Goal: Task Accomplishment & Management: Manage account settings

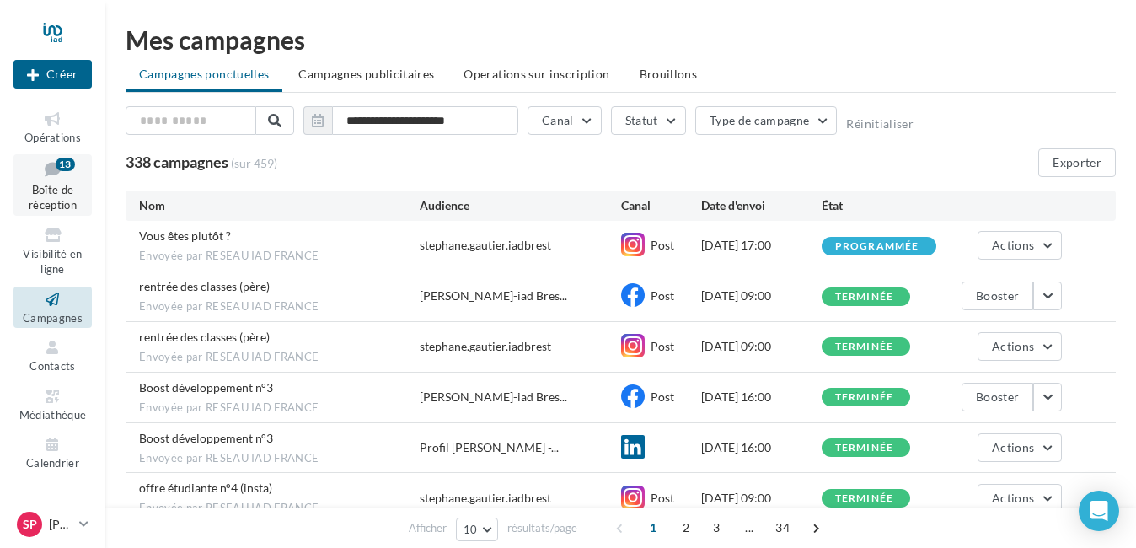
click at [70, 169] on div "13" at bounding box center [65, 164] width 19 height 13
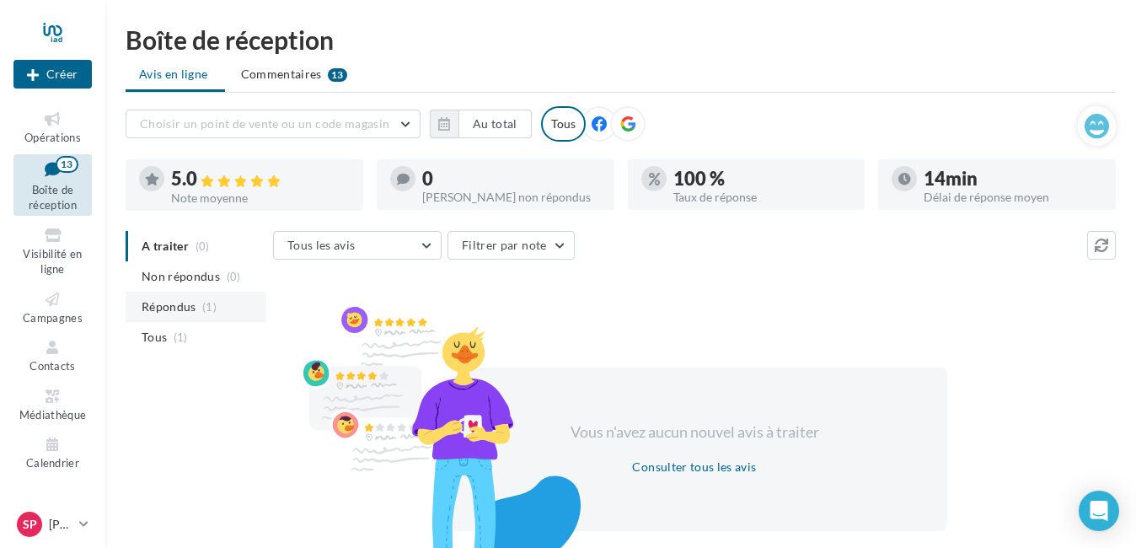
click at [189, 304] on span "Répondus" at bounding box center [169, 306] width 55 height 17
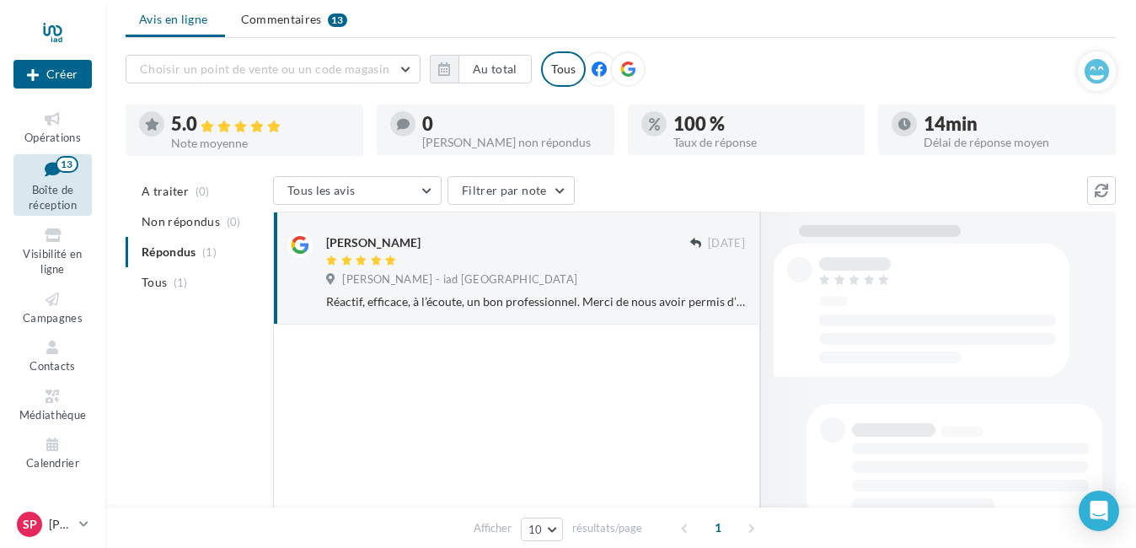
scroll to position [84, 0]
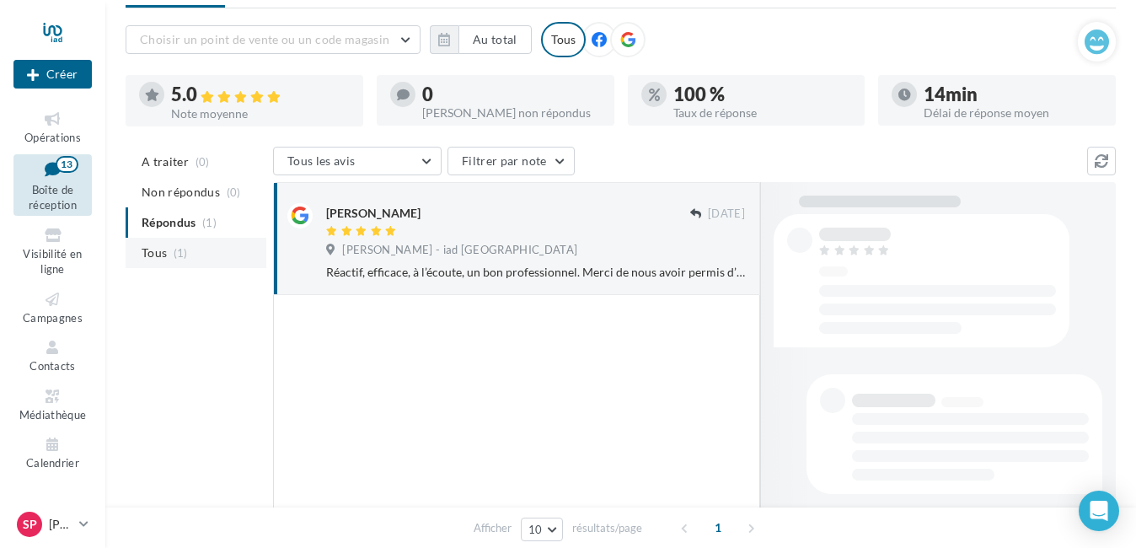
click at [154, 247] on span "Tous" at bounding box center [154, 252] width 25 height 17
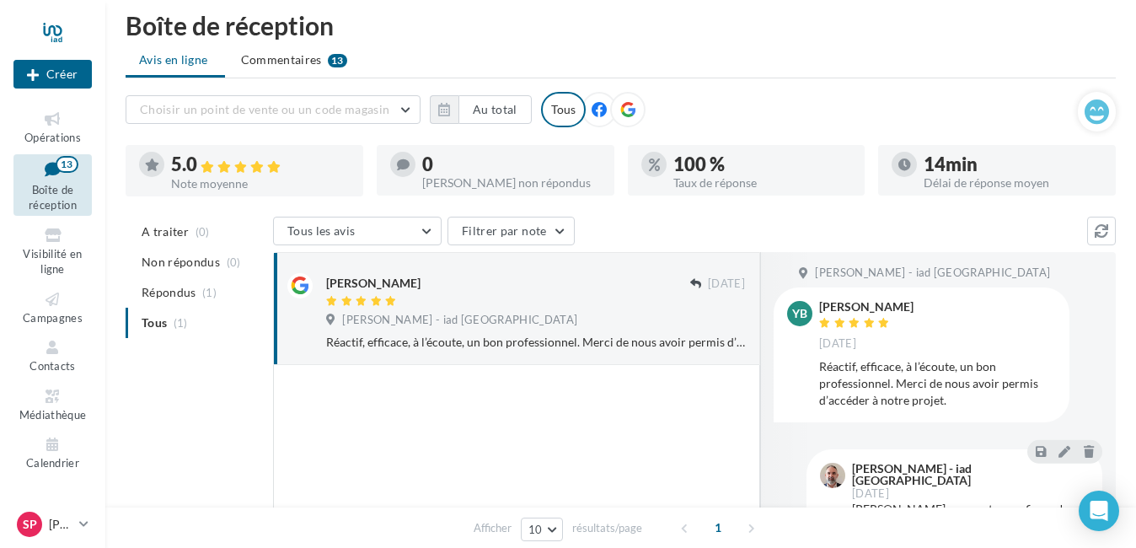
scroll to position [0, 0]
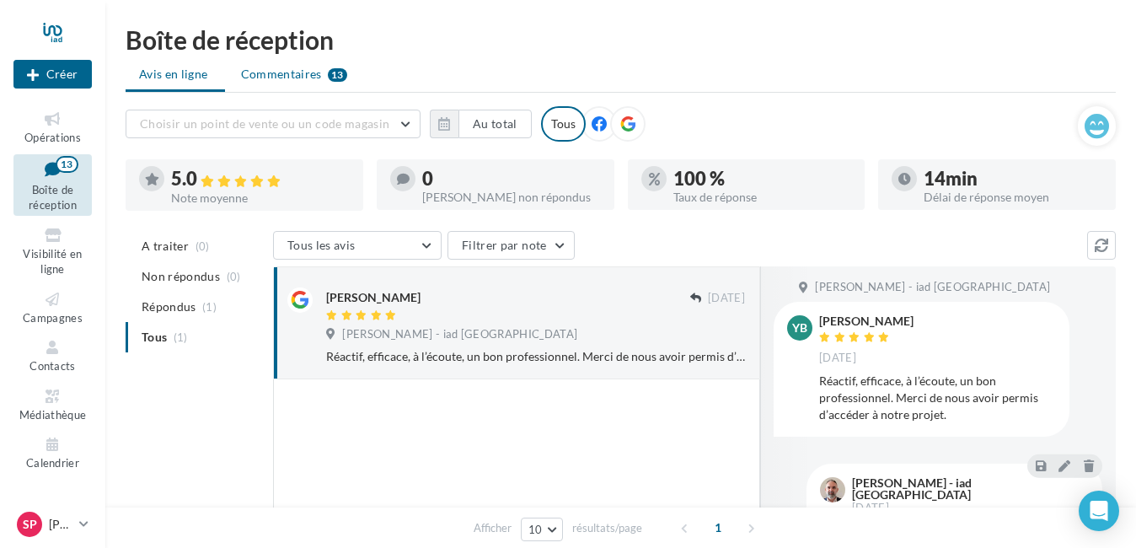
click at [328, 73] on div "13" at bounding box center [337, 74] width 19 height 13
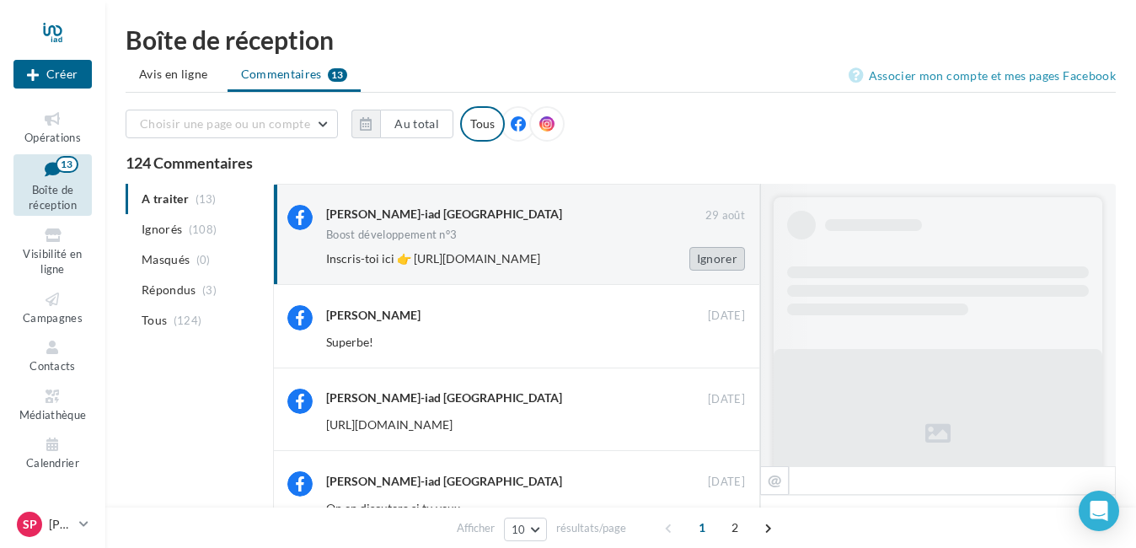
click at [714, 260] on button "Ignorer" at bounding box center [718, 259] width 56 height 24
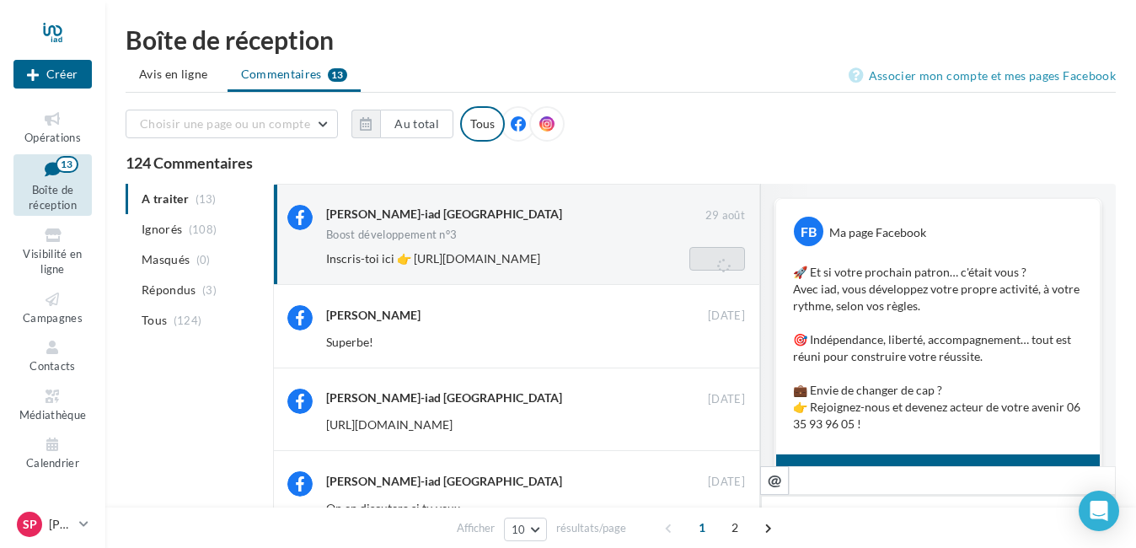
scroll to position [150, 0]
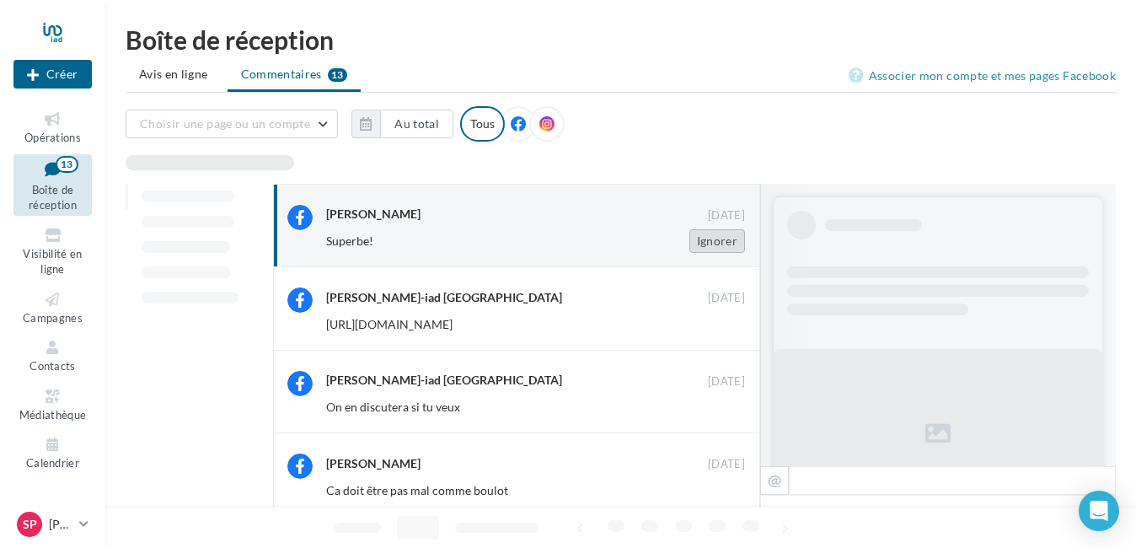
click at [714, 242] on button "Ignorer" at bounding box center [718, 241] width 56 height 24
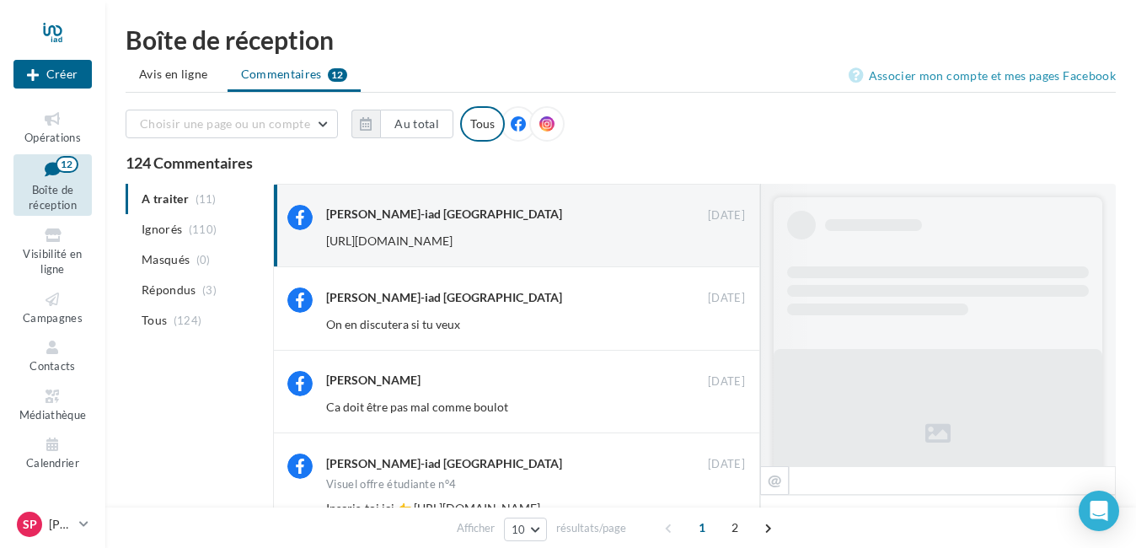
click at [714, 242] on button "Ignorer" at bounding box center [718, 241] width 56 height 24
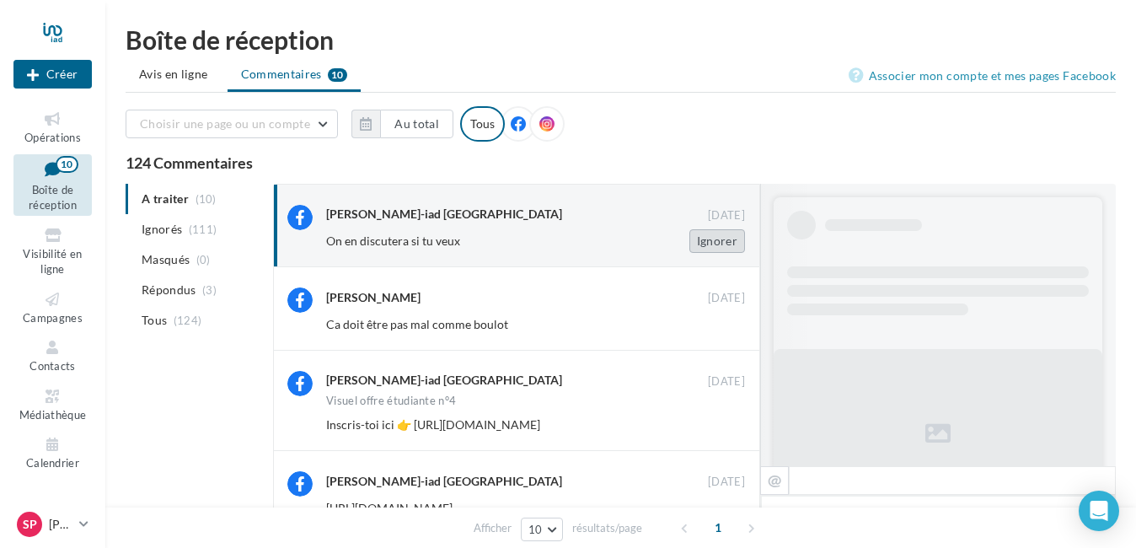
scroll to position [138, 0]
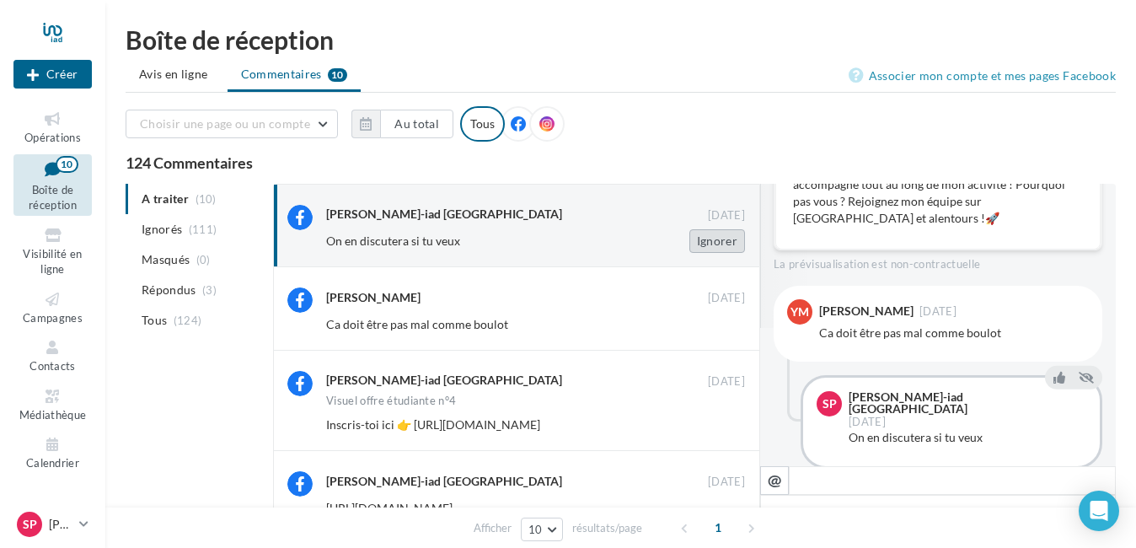
click at [714, 243] on button "Ignorer" at bounding box center [718, 241] width 56 height 24
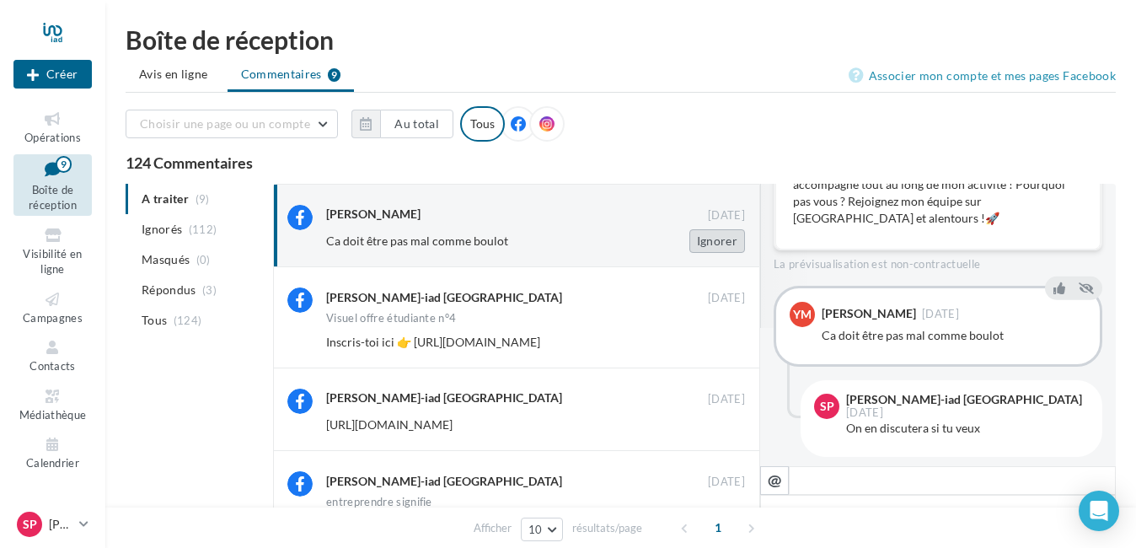
click at [722, 245] on button "Ignorer" at bounding box center [718, 241] width 56 height 24
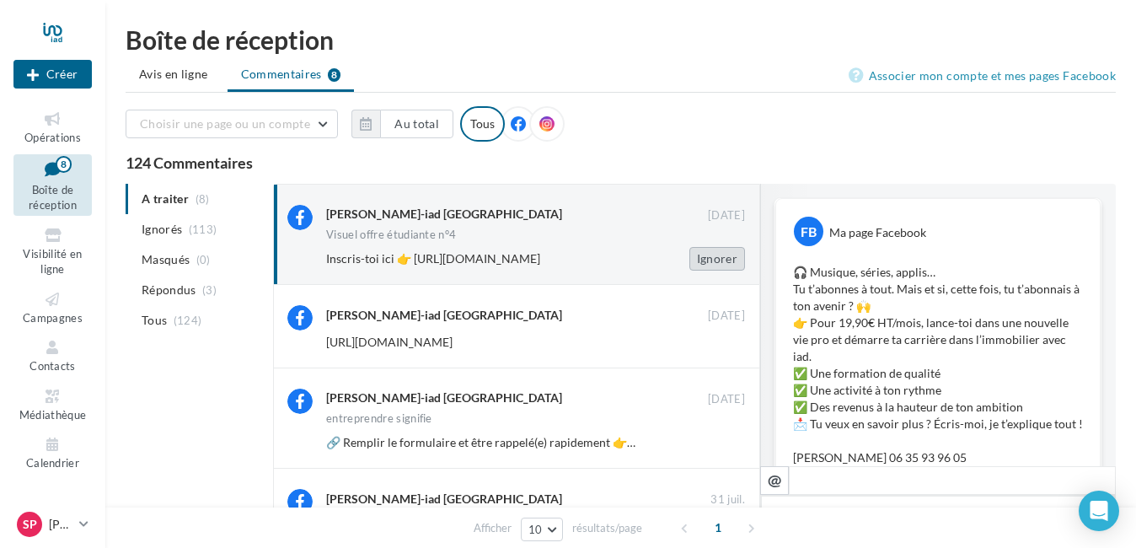
scroll to position [555, 0]
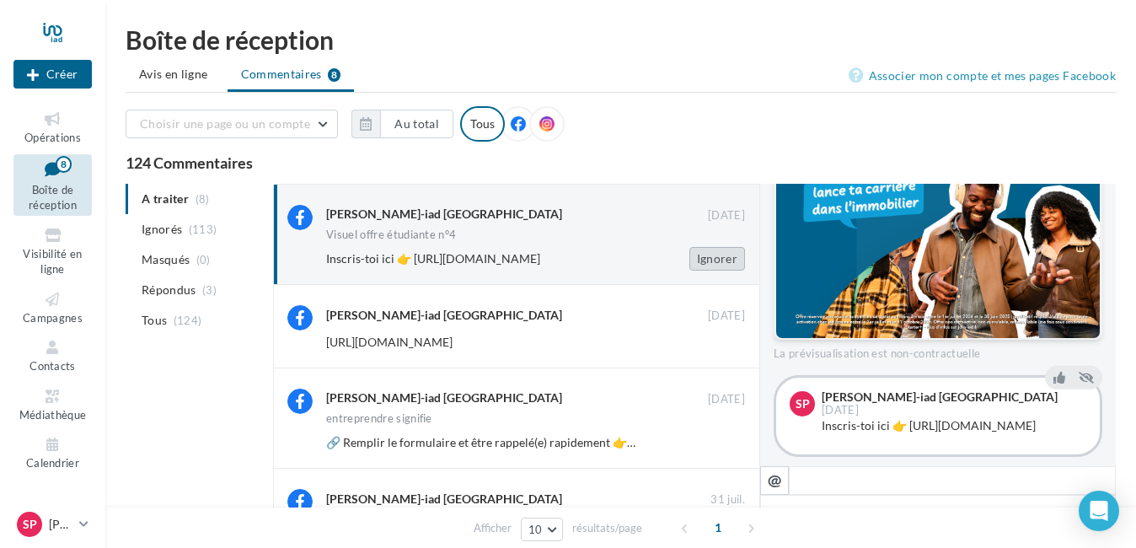
click at [715, 257] on button "Ignorer" at bounding box center [718, 259] width 56 height 24
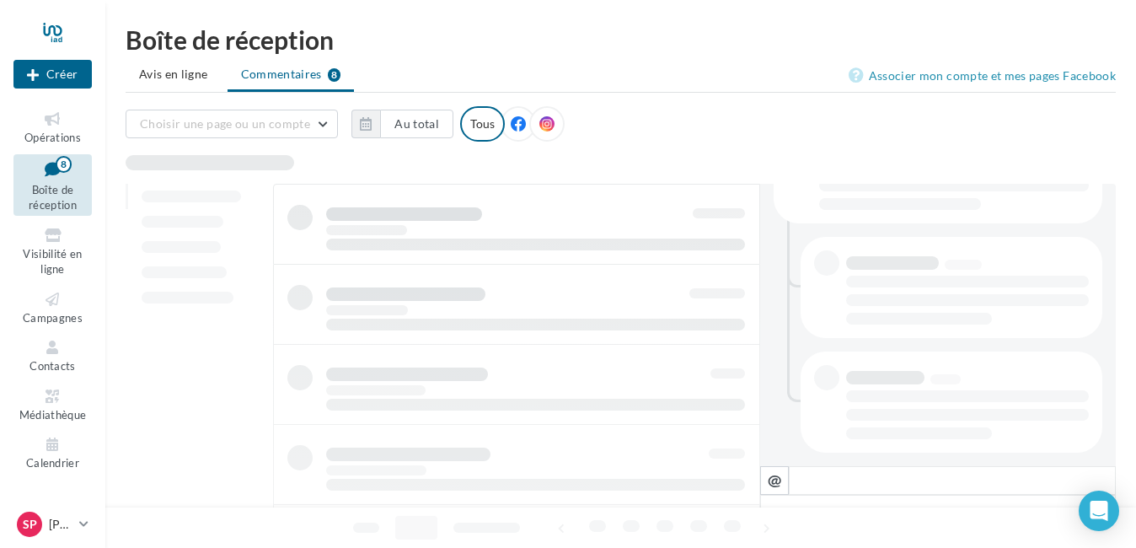
scroll to position [409, 0]
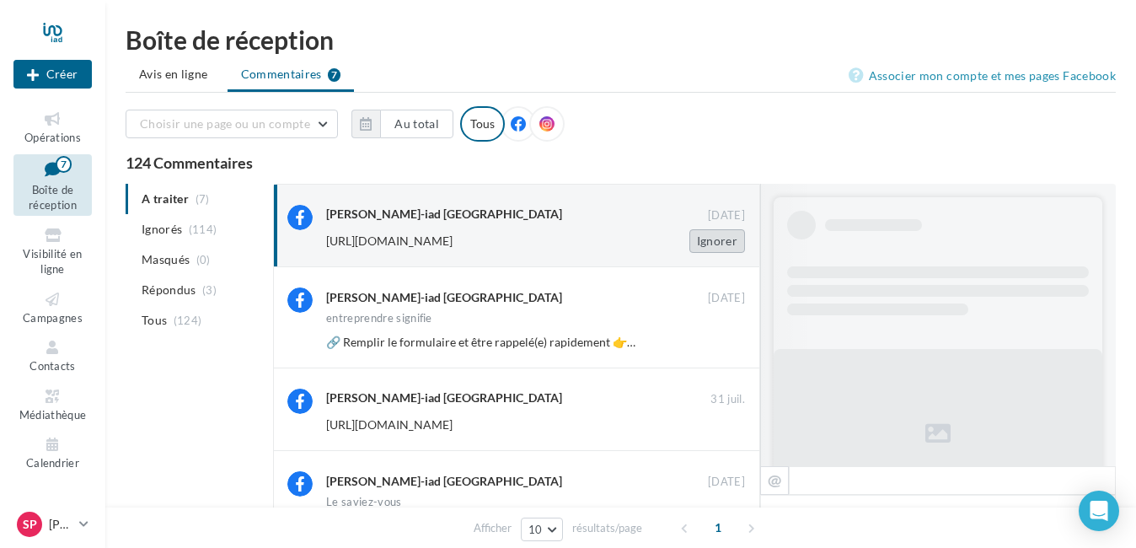
click at [717, 244] on button "Ignorer" at bounding box center [718, 241] width 56 height 24
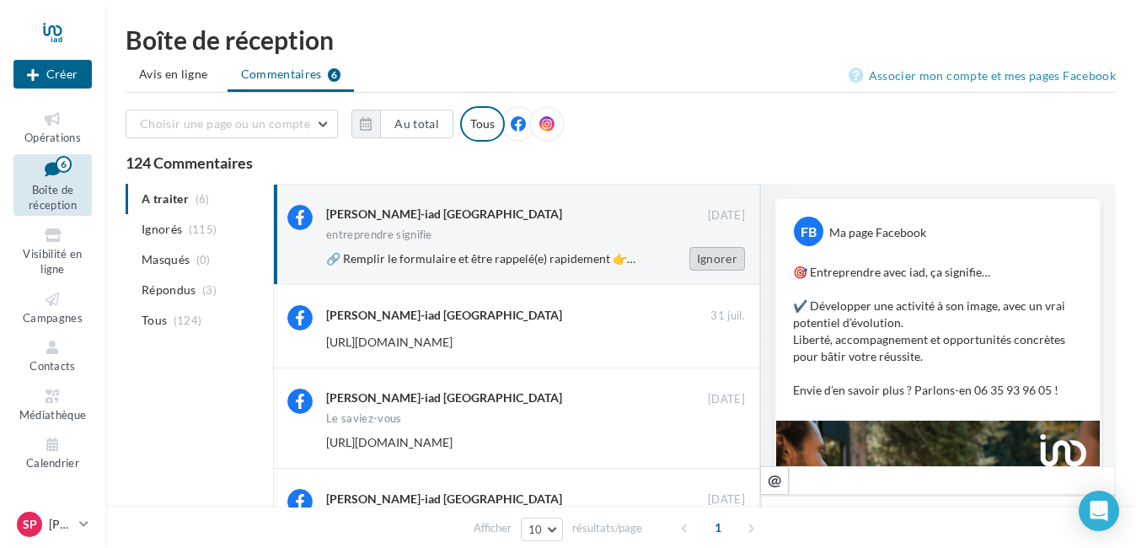
scroll to position [440, 0]
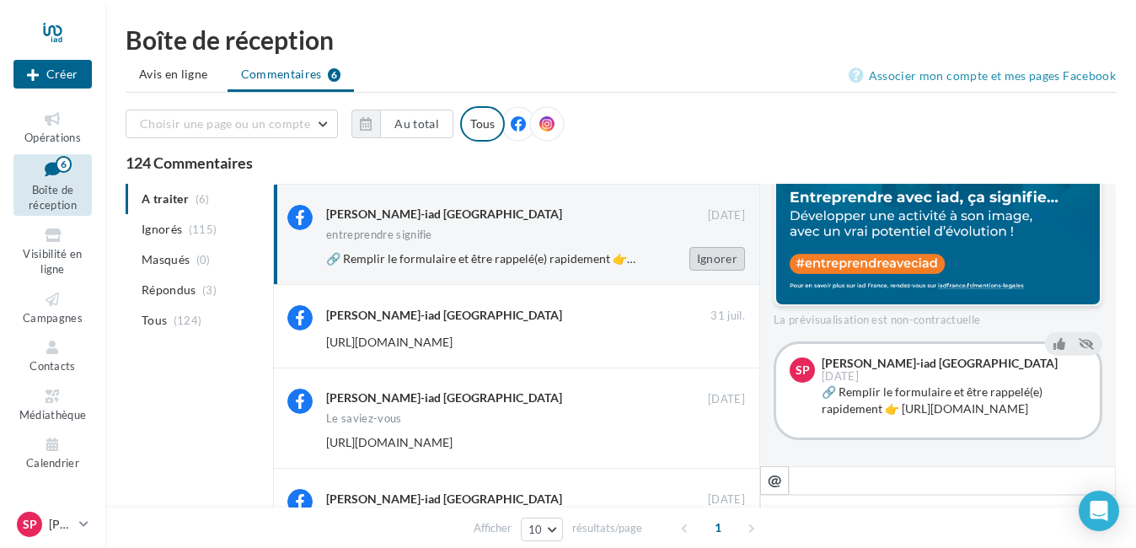
click at [722, 258] on button "Ignorer" at bounding box center [718, 259] width 56 height 24
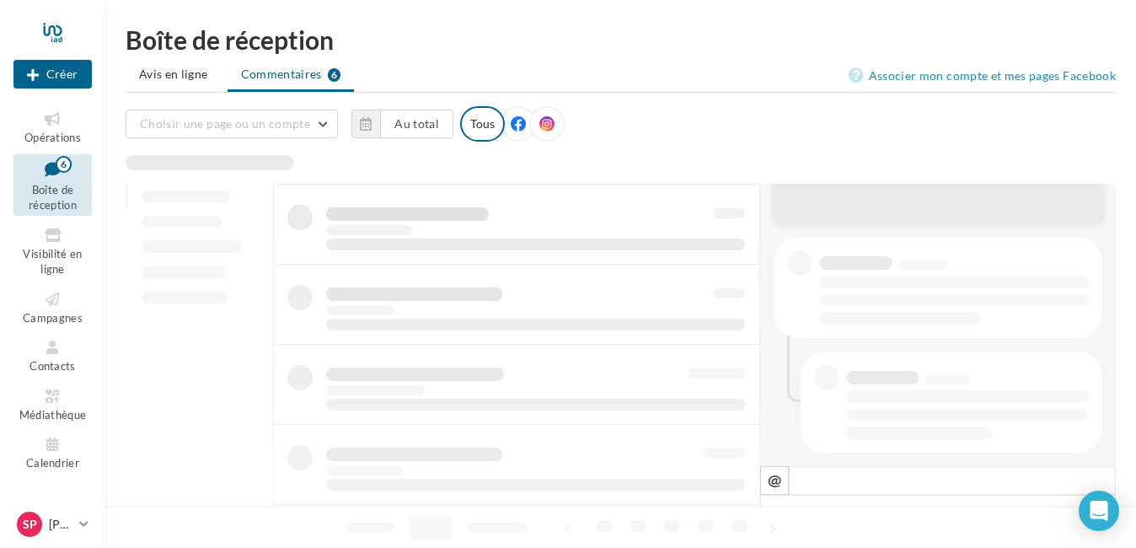
scroll to position [294, 0]
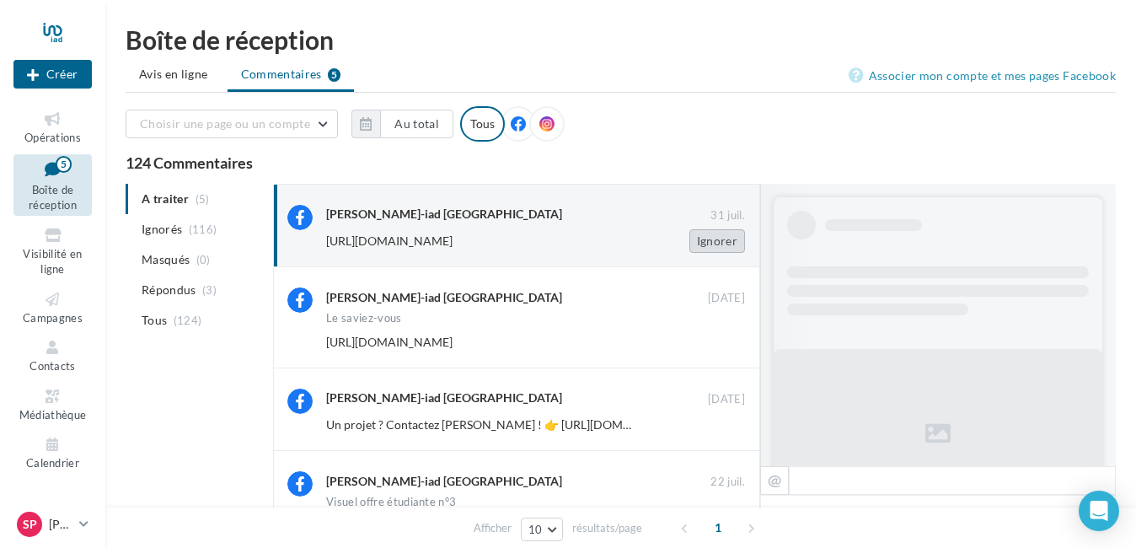
click at [720, 234] on button "Ignorer" at bounding box center [718, 241] width 56 height 24
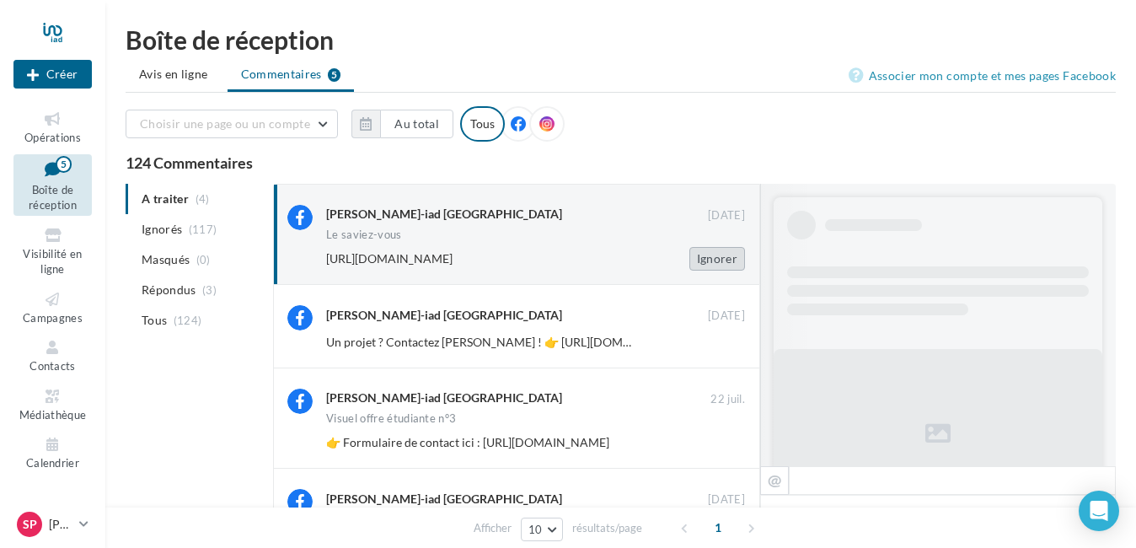
click at [710, 258] on button "Ignorer" at bounding box center [718, 259] width 56 height 24
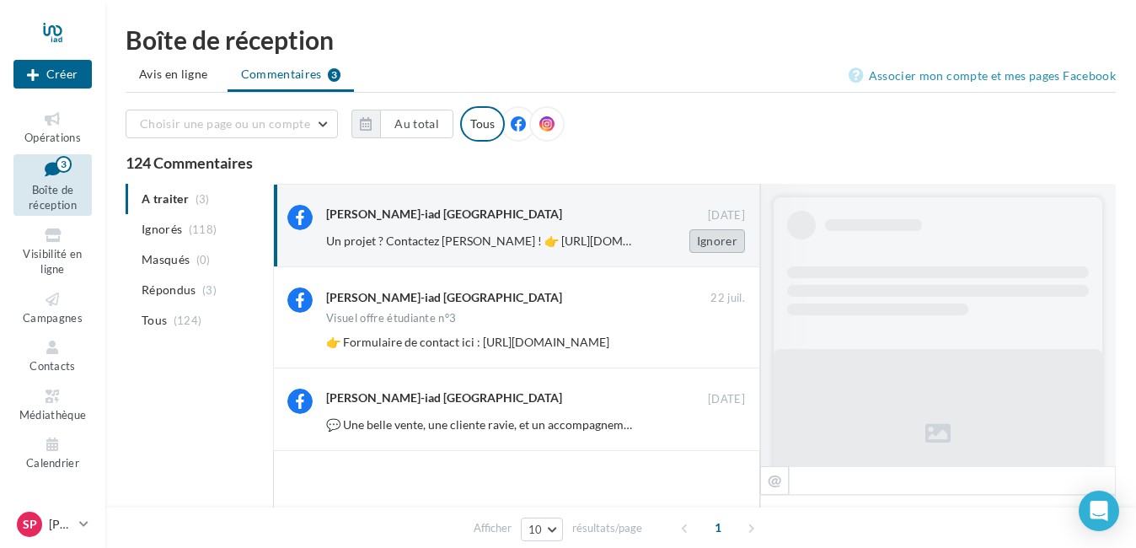
click at [713, 241] on button "Ignorer" at bounding box center [718, 241] width 56 height 24
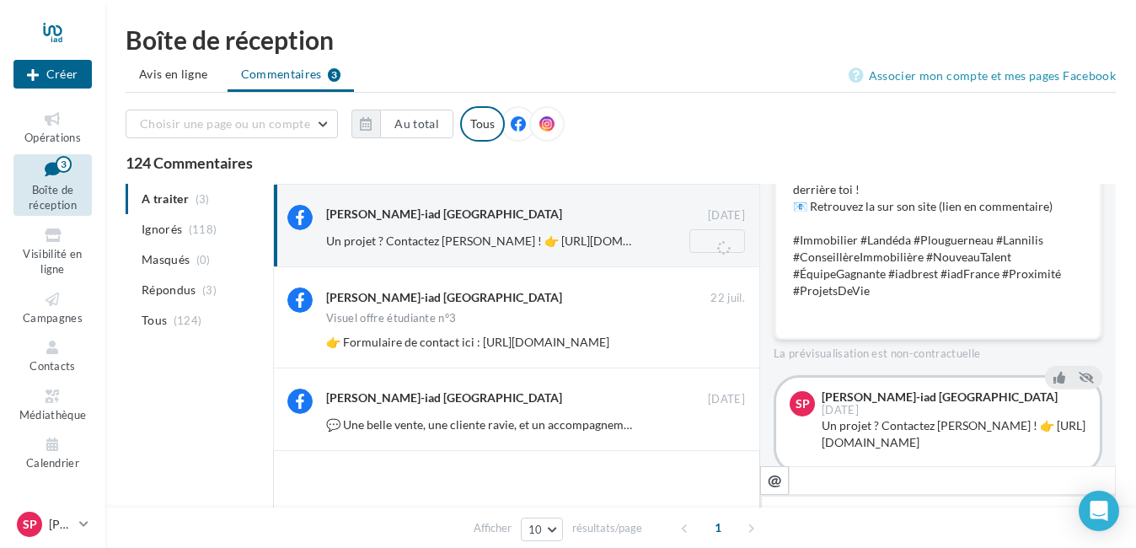
scroll to position [193, 0]
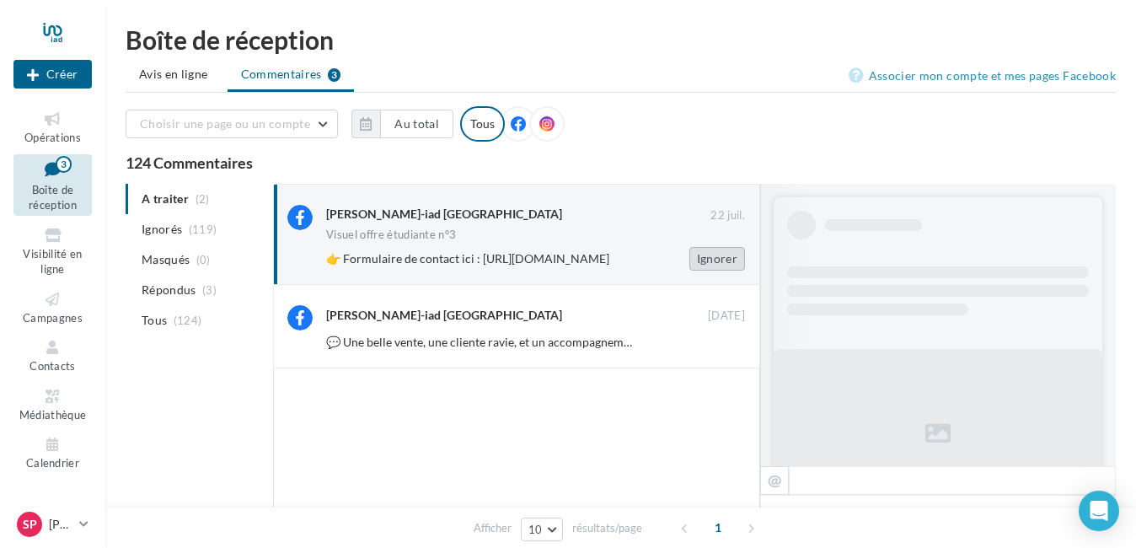
click at [712, 264] on button "Ignorer" at bounding box center [718, 259] width 56 height 24
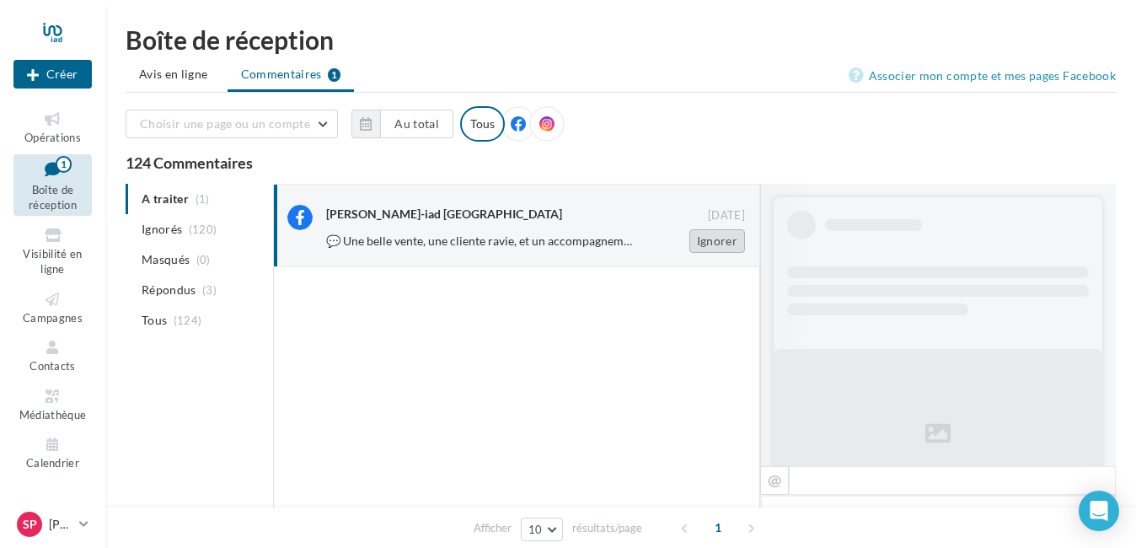
scroll to position [470, 0]
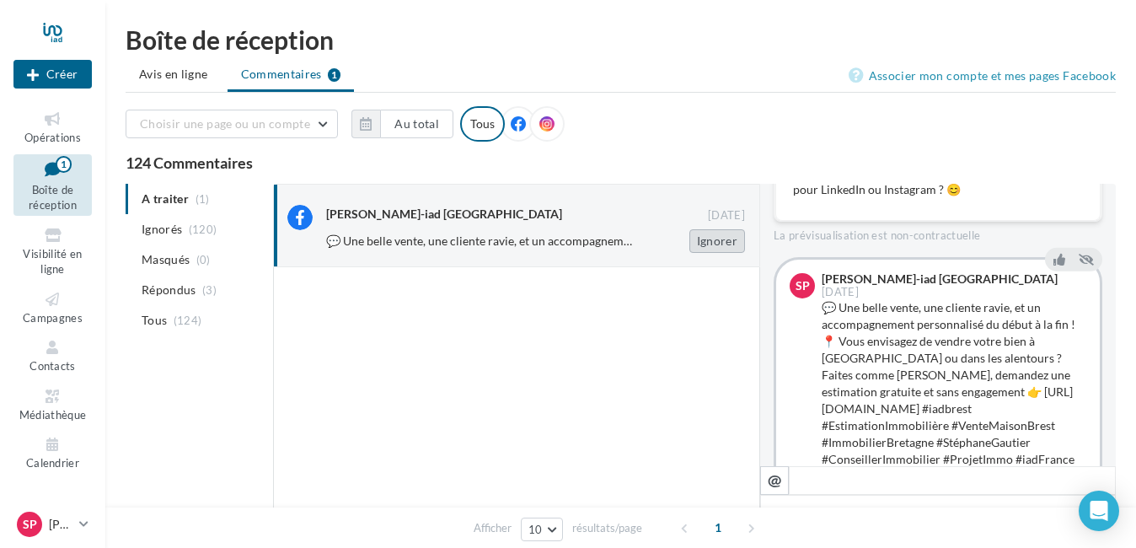
click at [706, 237] on button "Ignorer" at bounding box center [718, 241] width 56 height 24
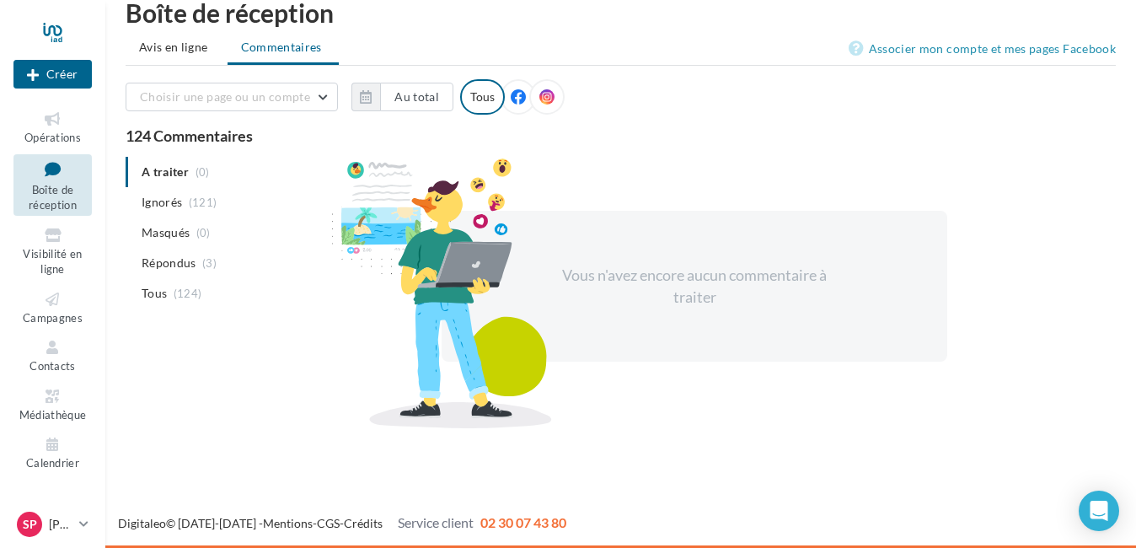
scroll to position [0, 0]
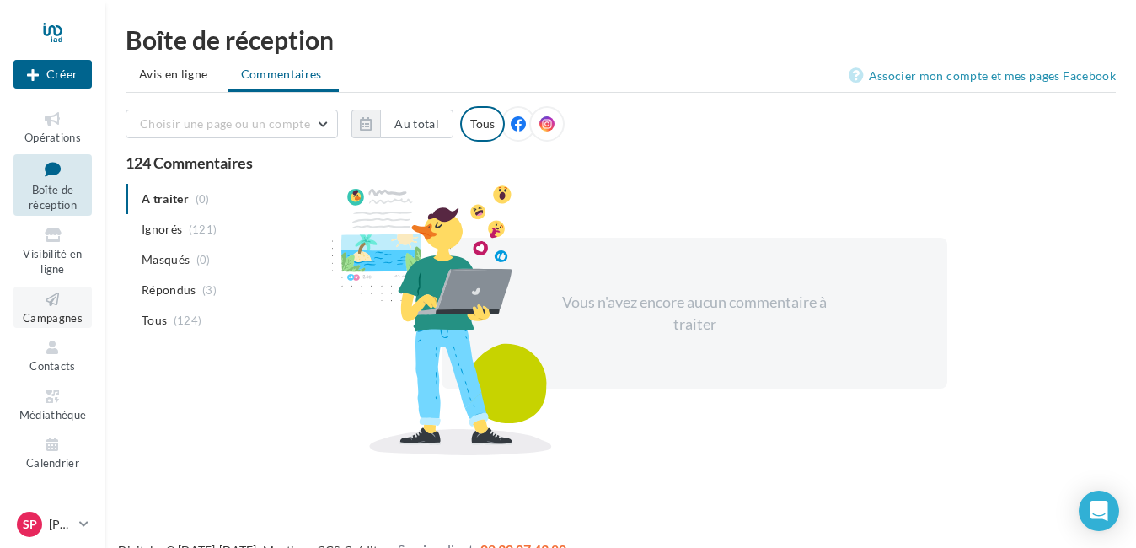
click at [53, 311] on span "Campagnes" at bounding box center [53, 317] width 60 height 13
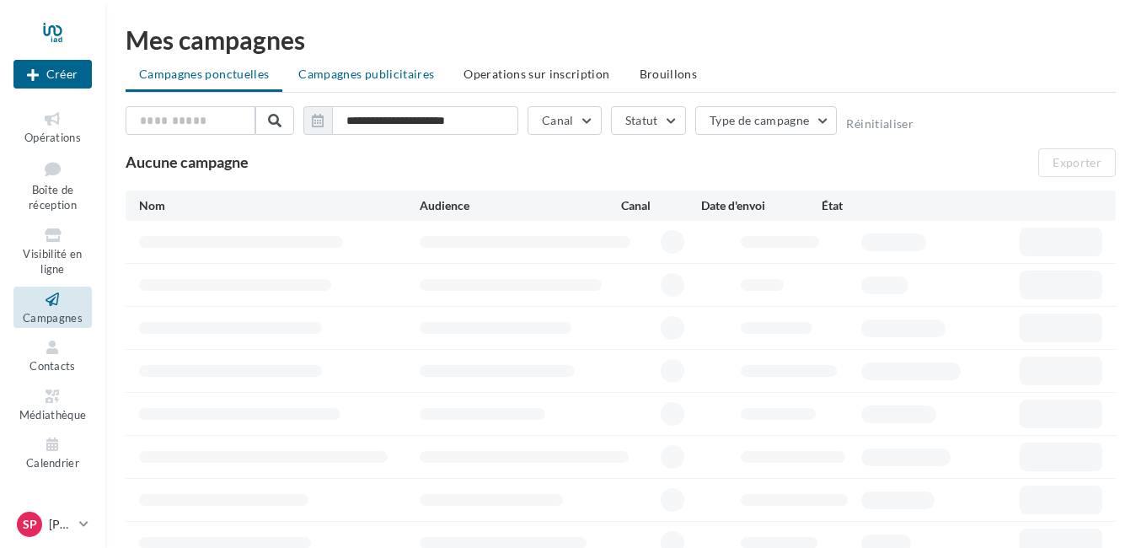
click at [408, 74] on span "Campagnes publicitaires" at bounding box center [366, 74] width 136 height 14
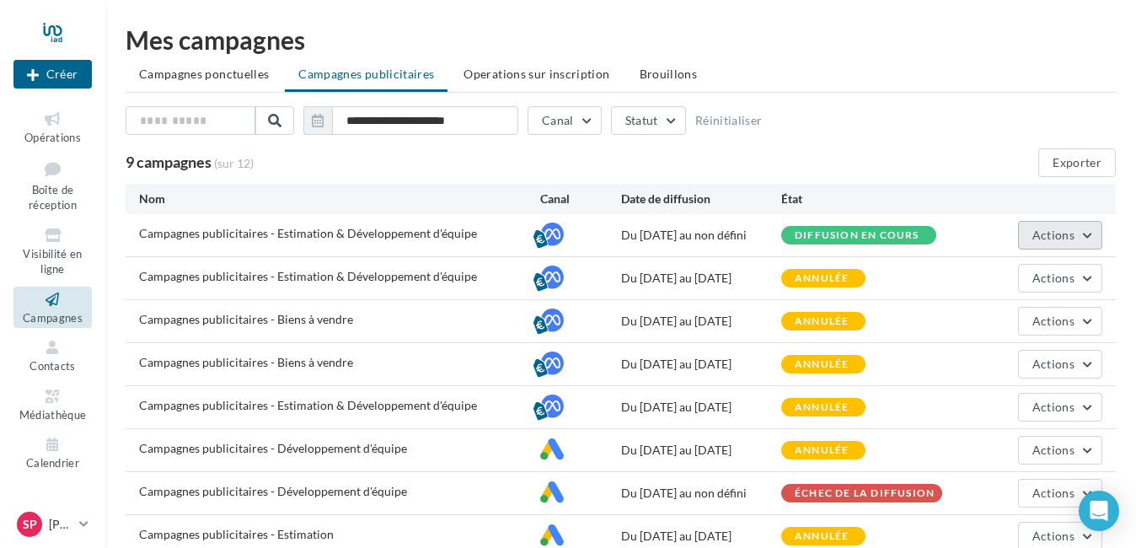
click at [1053, 227] on button "Actions" at bounding box center [1060, 235] width 84 height 29
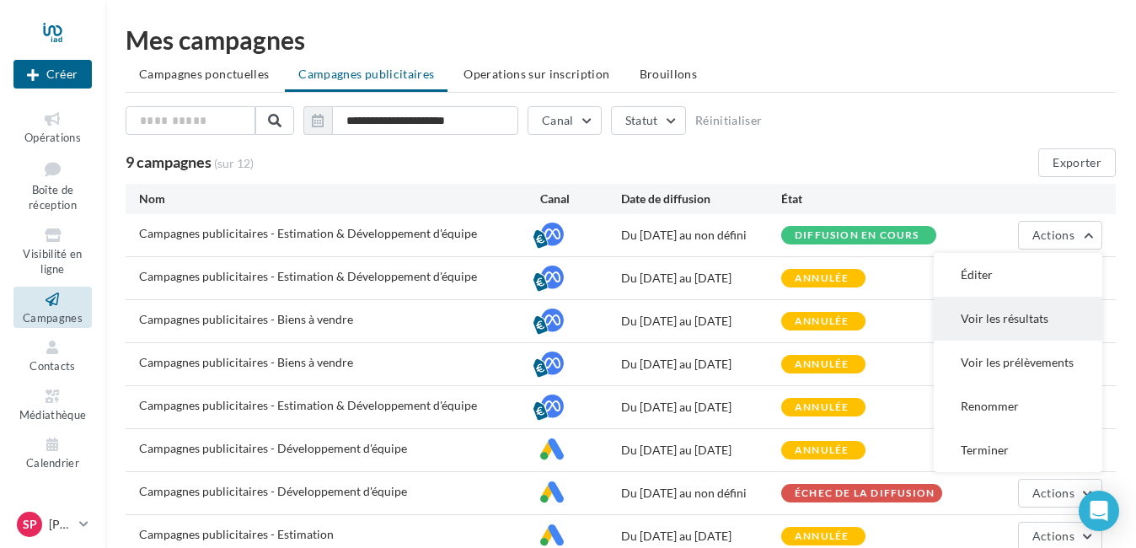
click at [1043, 325] on button "Voir les résultats" at bounding box center [1018, 319] width 169 height 44
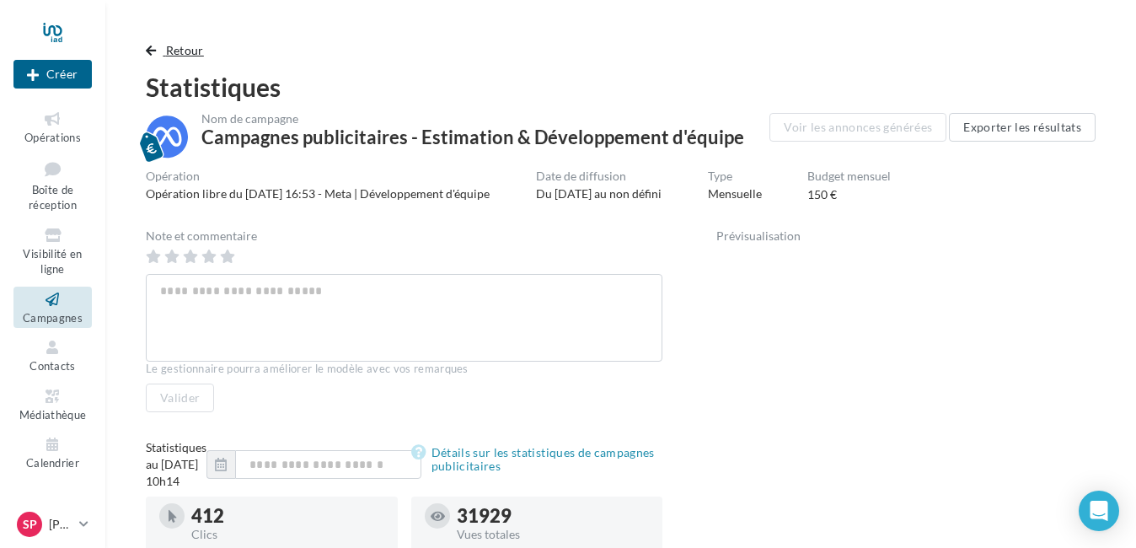
click at [155, 47] on span "button" at bounding box center [151, 51] width 10 height 12
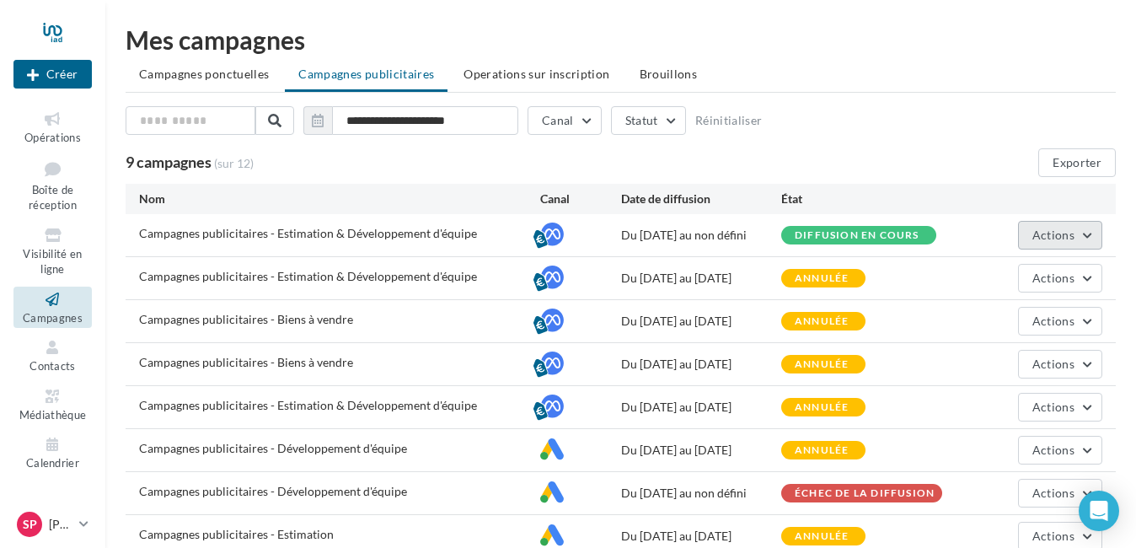
click at [1073, 226] on button "Actions" at bounding box center [1060, 235] width 84 height 29
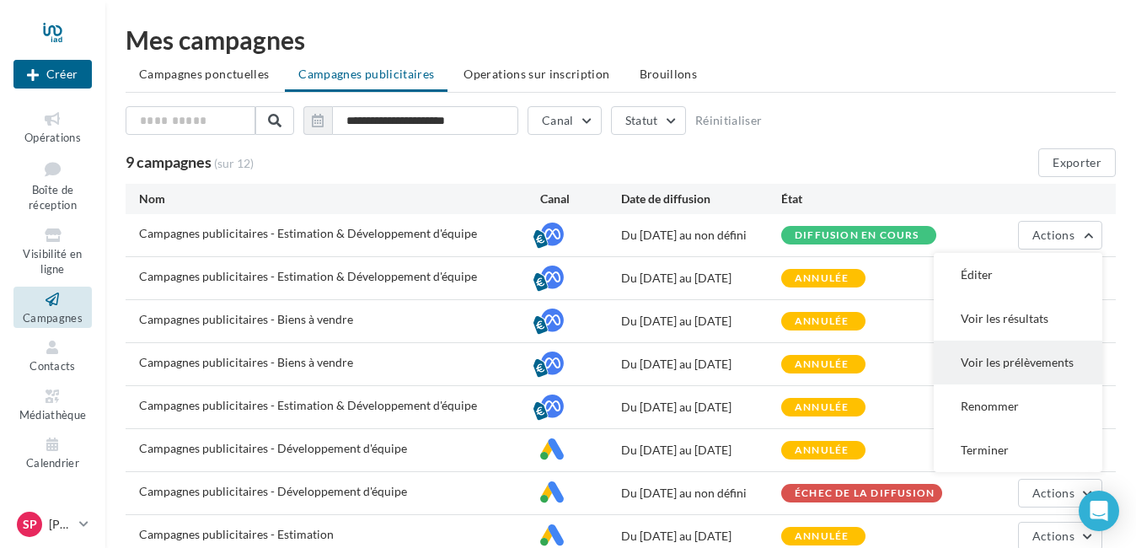
click at [1034, 357] on button "Voir les prélèvements" at bounding box center [1018, 363] width 169 height 44
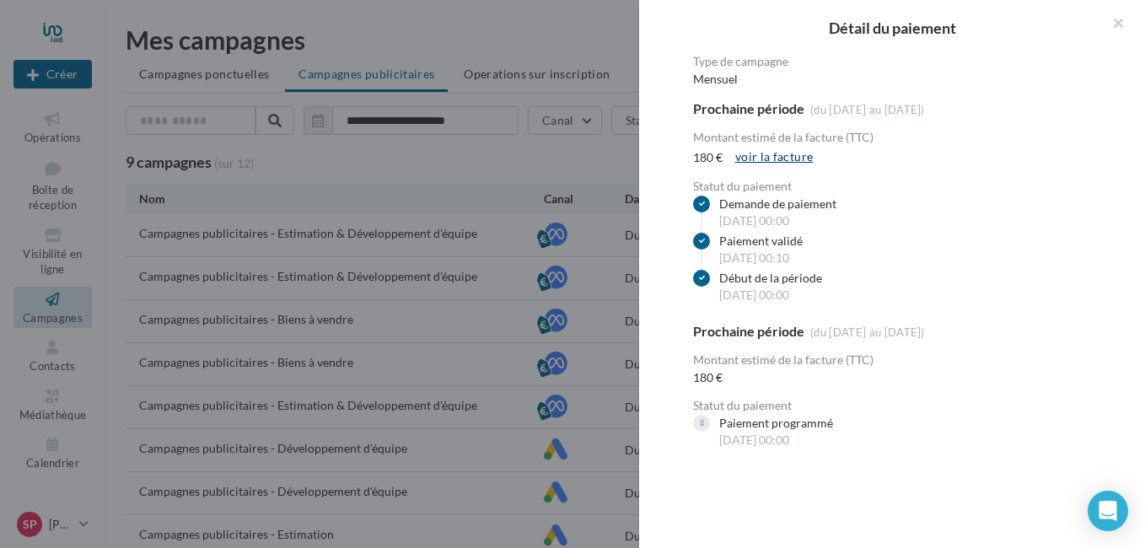
click at [784, 154] on link "voir la facture" at bounding box center [773, 157] width 91 height 20
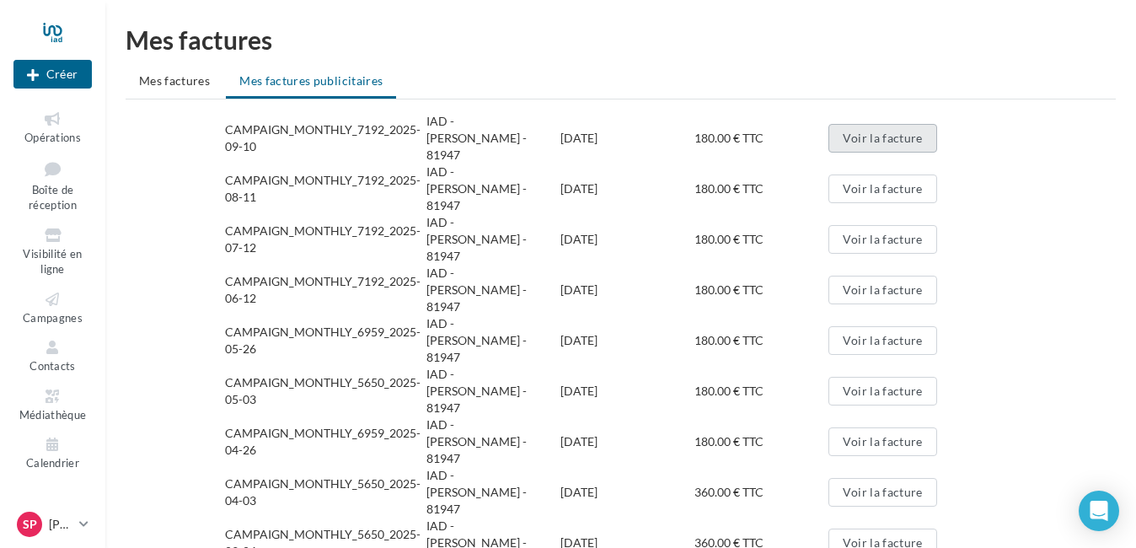
click at [857, 127] on button "Voir la facture" at bounding box center [883, 138] width 108 height 29
